Goal: Information Seeking & Learning: Find specific fact

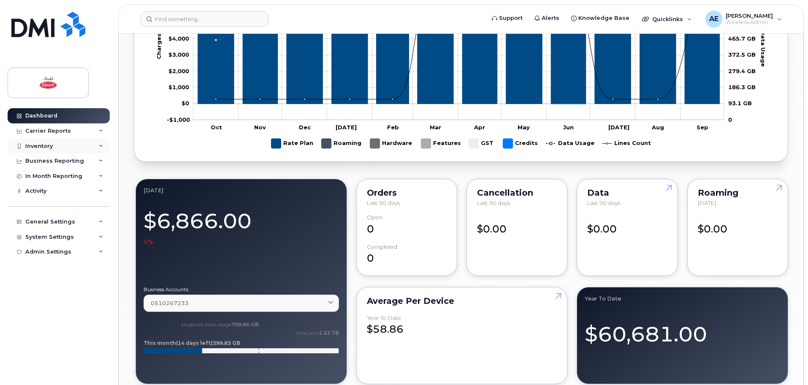
scroll to position [468, 0]
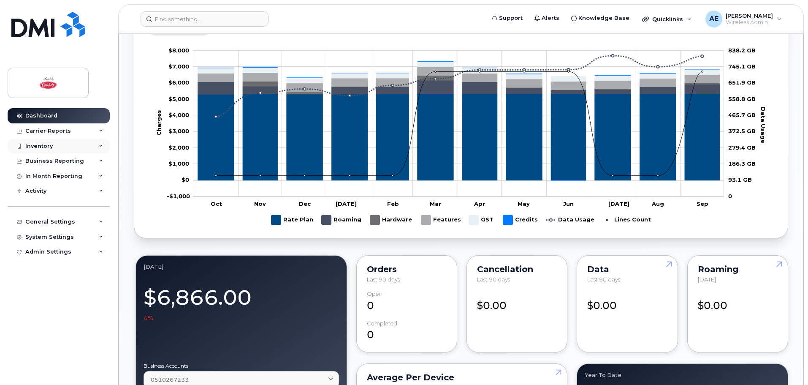
click at [56, 142] on div "Inventory" at bounding box center [59, 145] width 102 height 15
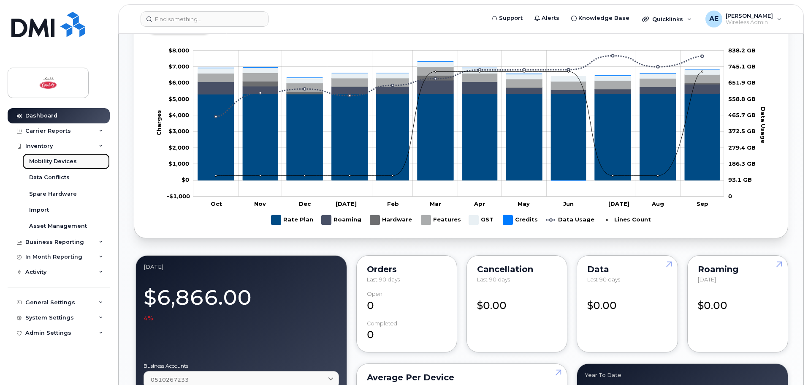
click at [81, 161] on link "Mobility Devices" at bounding box center [65, 161] width 87 height 16
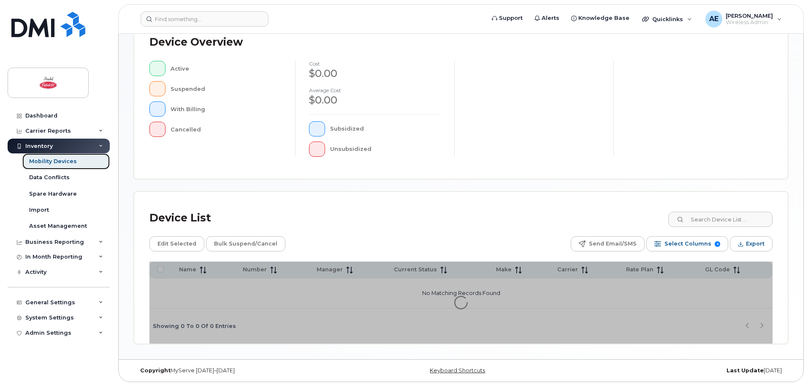
scroll to position [196, 0]
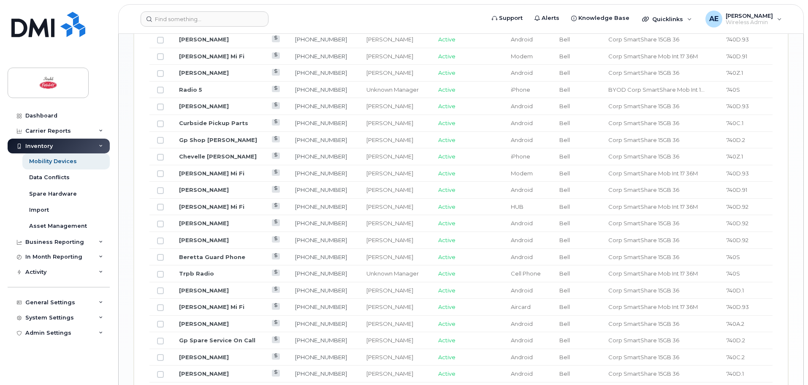
scroll to position [792, 0]
drag, startPoint x: 326, startPoint y: 219, endPoint x: 283, endPoint y: 217, distance: 43.1
click at [288, 217] on td "587-343-7552" at bounding box center [323, 225] width 71 height 17
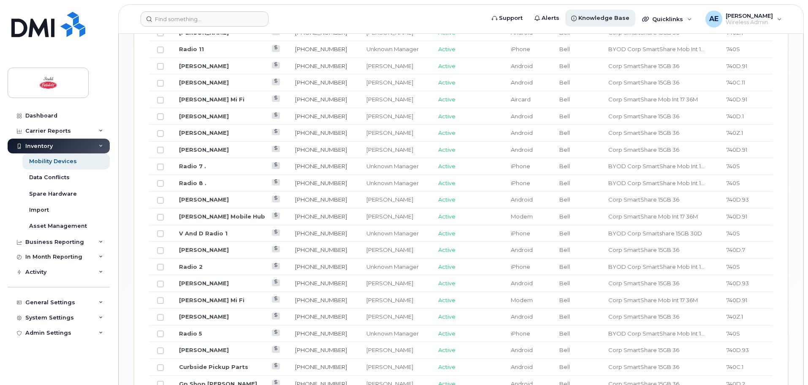
scroll to position [817, 0]
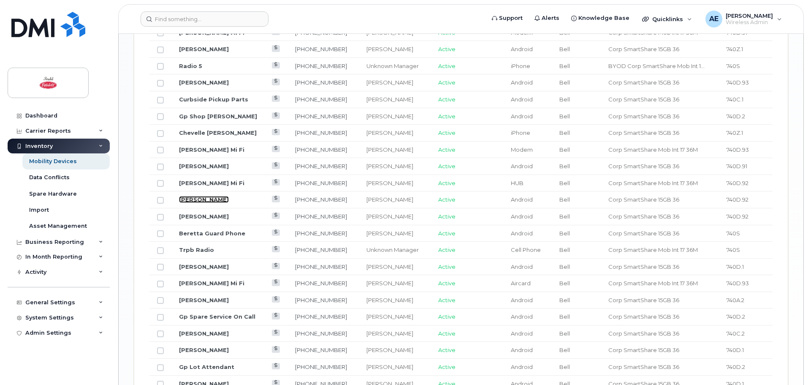
click at [202, 196] on link "[PERSON_NAME]" at bounding box center [204, 199] width 50 height 7
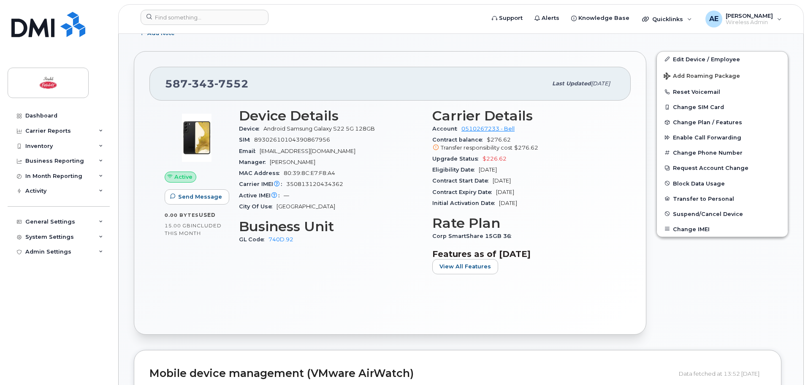
scroll to position [296, 0]
drag, startPoint x: 376, startPoint y: 128, endPoint x: 266, endPoint y: 131, distance: 109.8
click at [266, 131] on div "Device Android Samsung Galaxy S22 5G 128GB" at bounding box center [330, 127] width 183 height 11
drag, startPoint x: 334, startPoint y: 142, endPoint x: 295, endPoint y: 141, distance: 38.9
click at [295, 141] on div "SIM [TECHNICAL_ID]" at bounding box center [330, 138] width 183 height 11
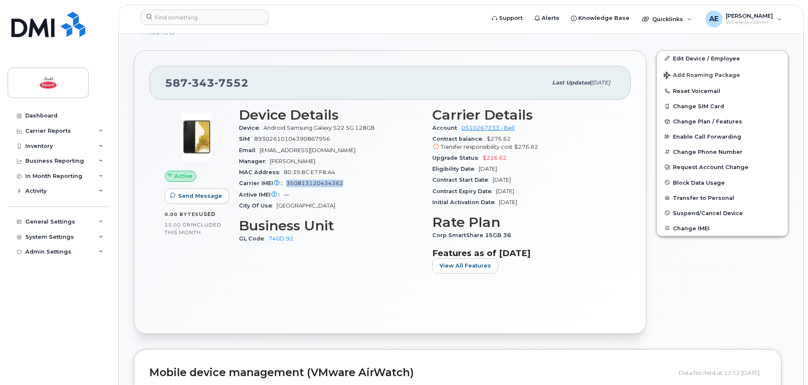
drag, startPoint x: 343, startPoint y: 183, endPoint x: 288, endPoint y: 185, distance: 55.7
click at [288, 185] on div "Carrier IMEI Carrier IMEI is reported during the last billing cycle or change o…" at bounding box center [330, 183] width 183 height 11
copy span "350813120434362"
